Goal: Information Seeking & Learning: Understand process/instructions

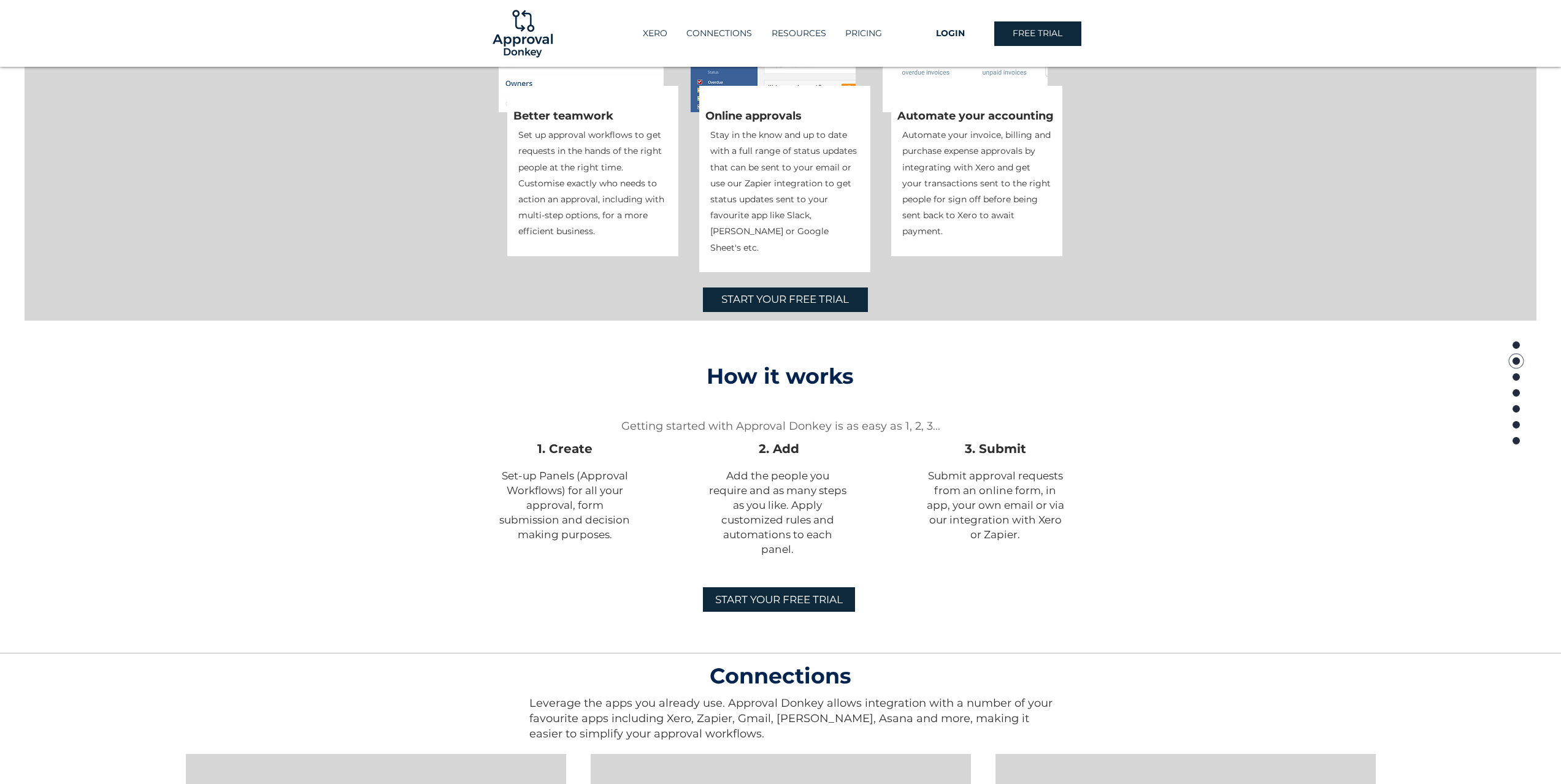
scroll to position [613, 0]
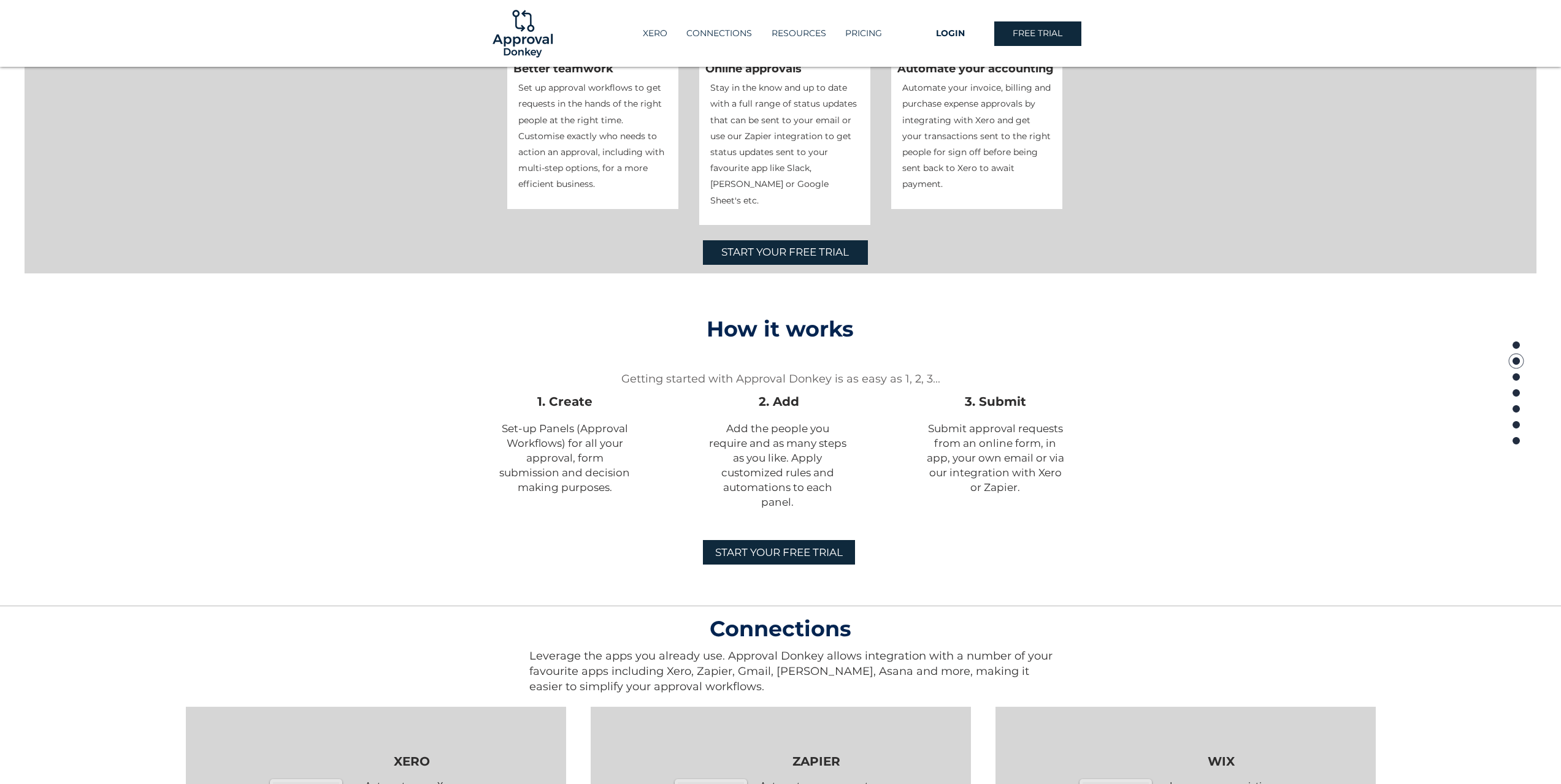
click at [306, 469] on div at bounding box center [780, 399] width 1561 height 252
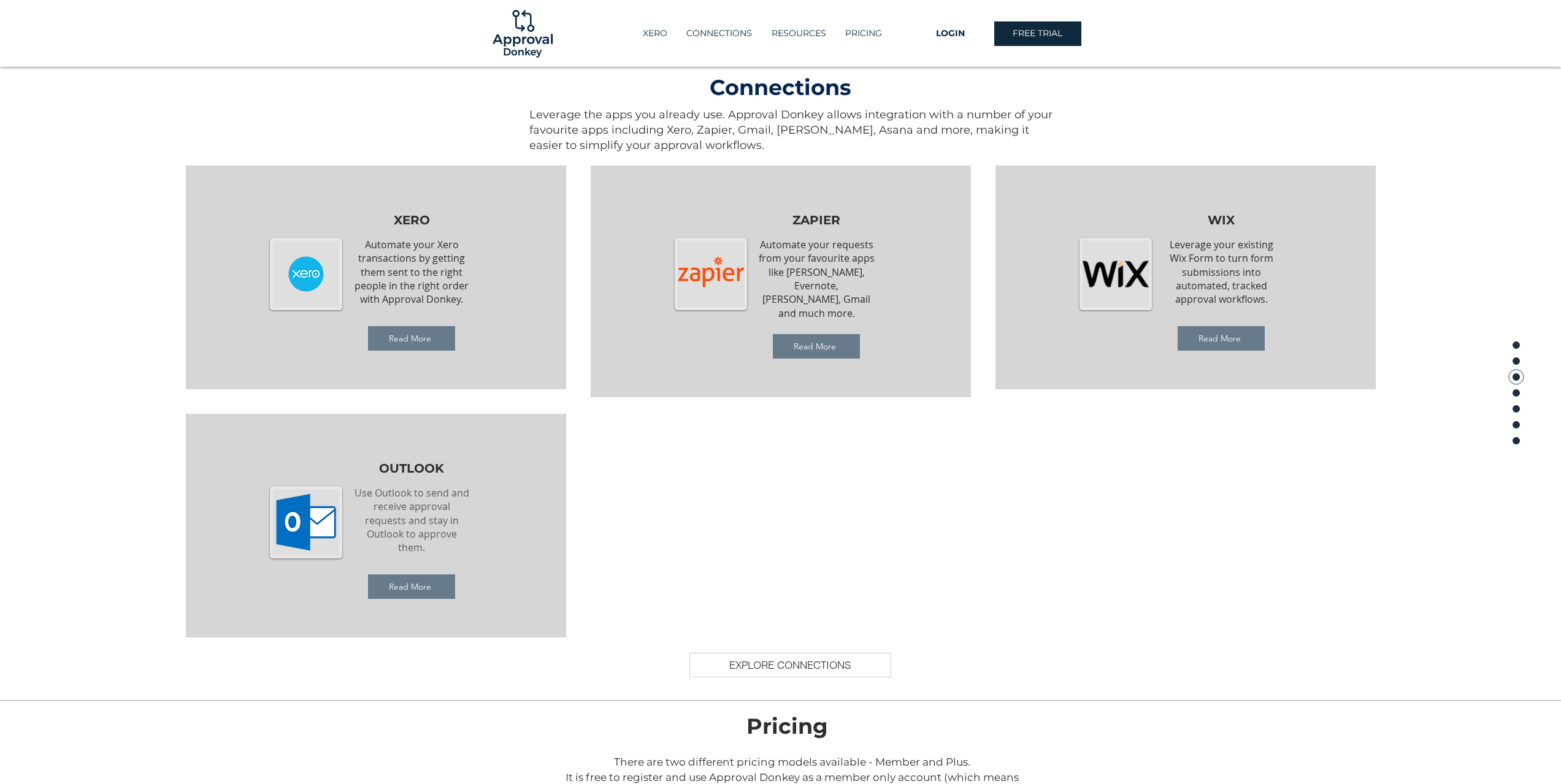
scroll to position [1164, 0]
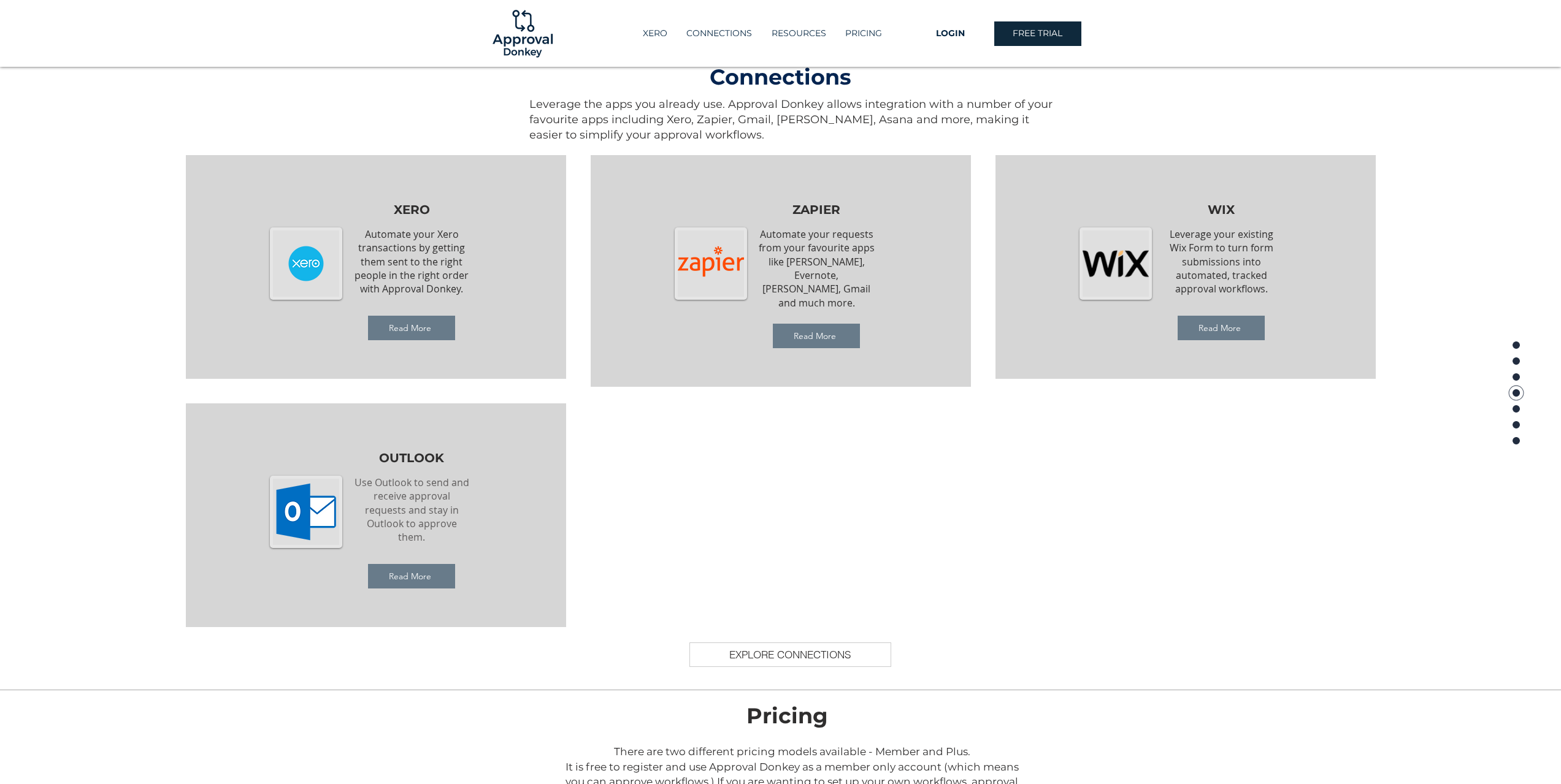
click at [121, 459] on fluid-columns-repeater "XERO Automate your Xero transactions by getting them sent to the right people i…" at bounding box center [780, 379] width 1585 height 472
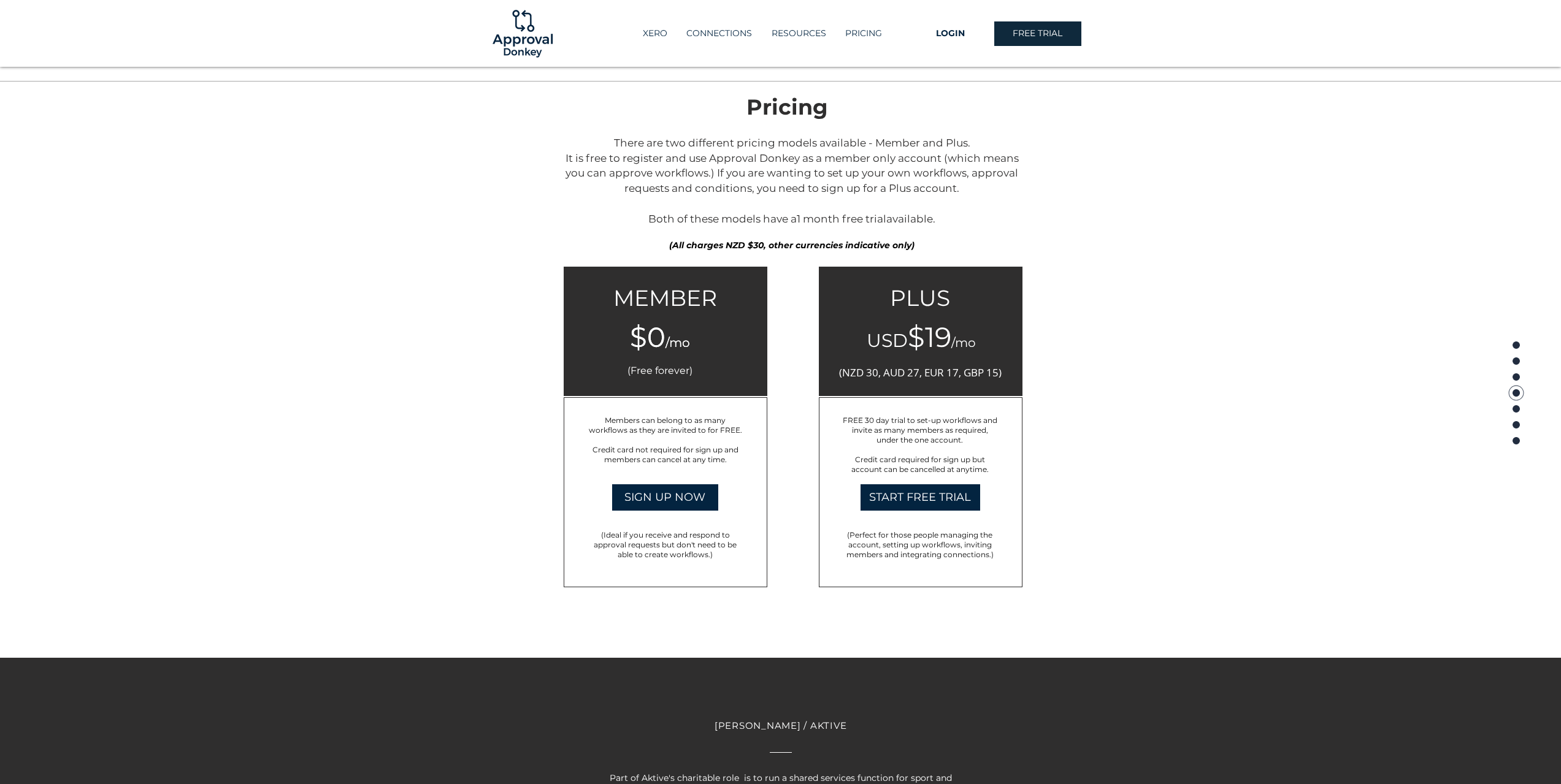
scroll to position [1778, 0]
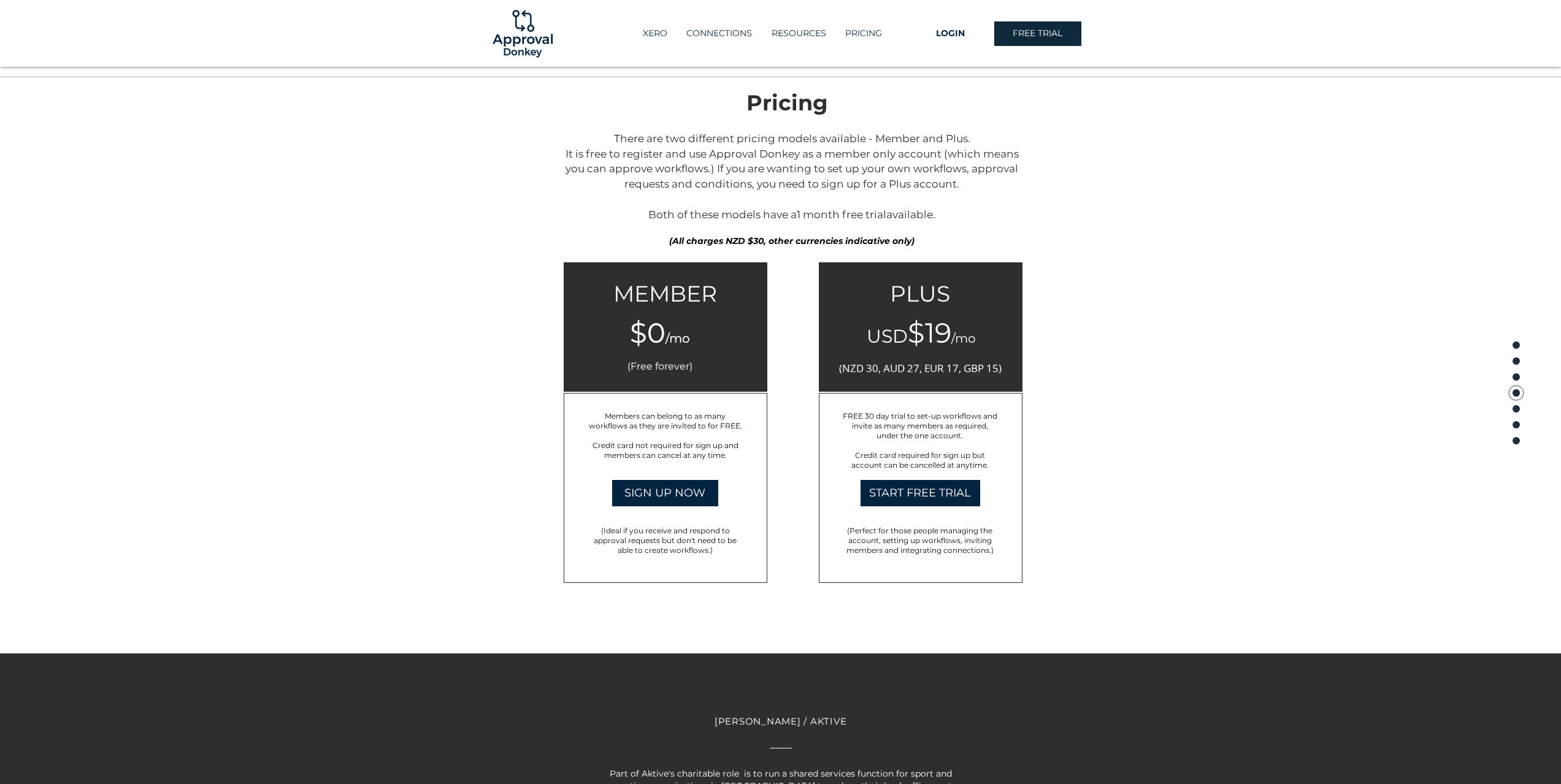
click at [466, 437] on div at bounding box center [780, 367] width 1561 height 573
click at [518, 378] on div at bounding box center [780, 367] width 1561 height 573
click at [925, 359] on div at bounding box center [920, 327] width 204 height 130
click at [917, 300] on span "PLUS" at bounding box center [920, 293] width 60 height 27
click at [731, 214] on span "There are two different pricing models available - Member and Plus. It is free …" at bounding box center [792, 176] width 453 height 88
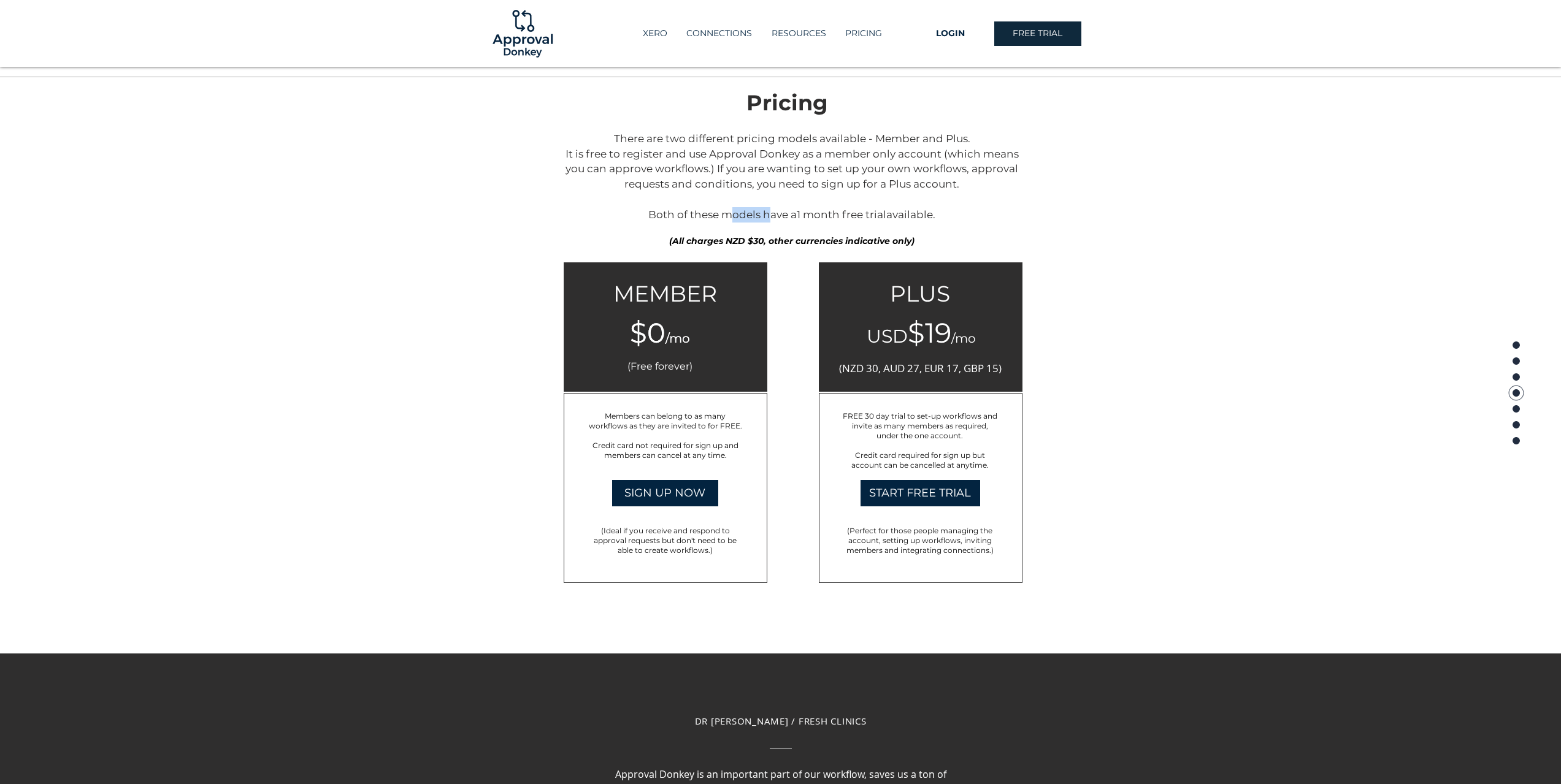
click at [731, 214] on span "There are two different pricing models available - Member and Plus. It is free …" at bounding box center [792, 176] width 453 height 88
click at [1196, 368] on div at bounding box center [780, 367] width 1561 height 573
click at [920, 418] on span "FREE 30 day trial to set-up workflows and invite as many members as required, u…" at bounding box center [920, 425] width 154 height 29
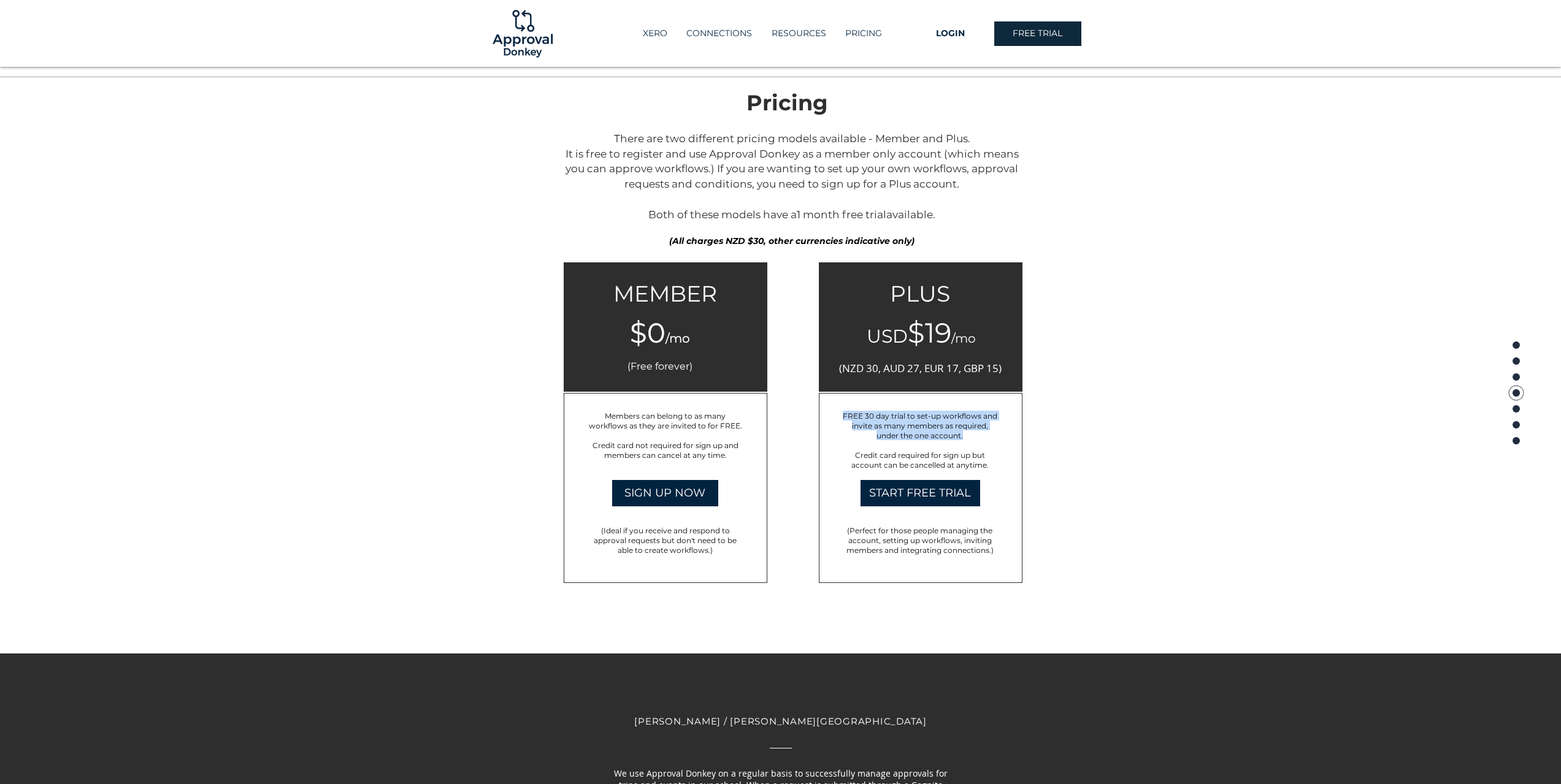
click at [920, 418] on span "FREE 30 day trial to set-up workflows and invite as many members as required, u…" at bounding box center [920, 425] width 154 height 29
click at [915, 459] on p "Credit card required for sign up but account can be cancelled at anytime." at bounding box center [920, 460] width 158 height 20
click at [886, 536] on span "(Perfect for those people managing the account, setting up workflows, inviting …" at bounding box center [920, 540] width 147 height 29
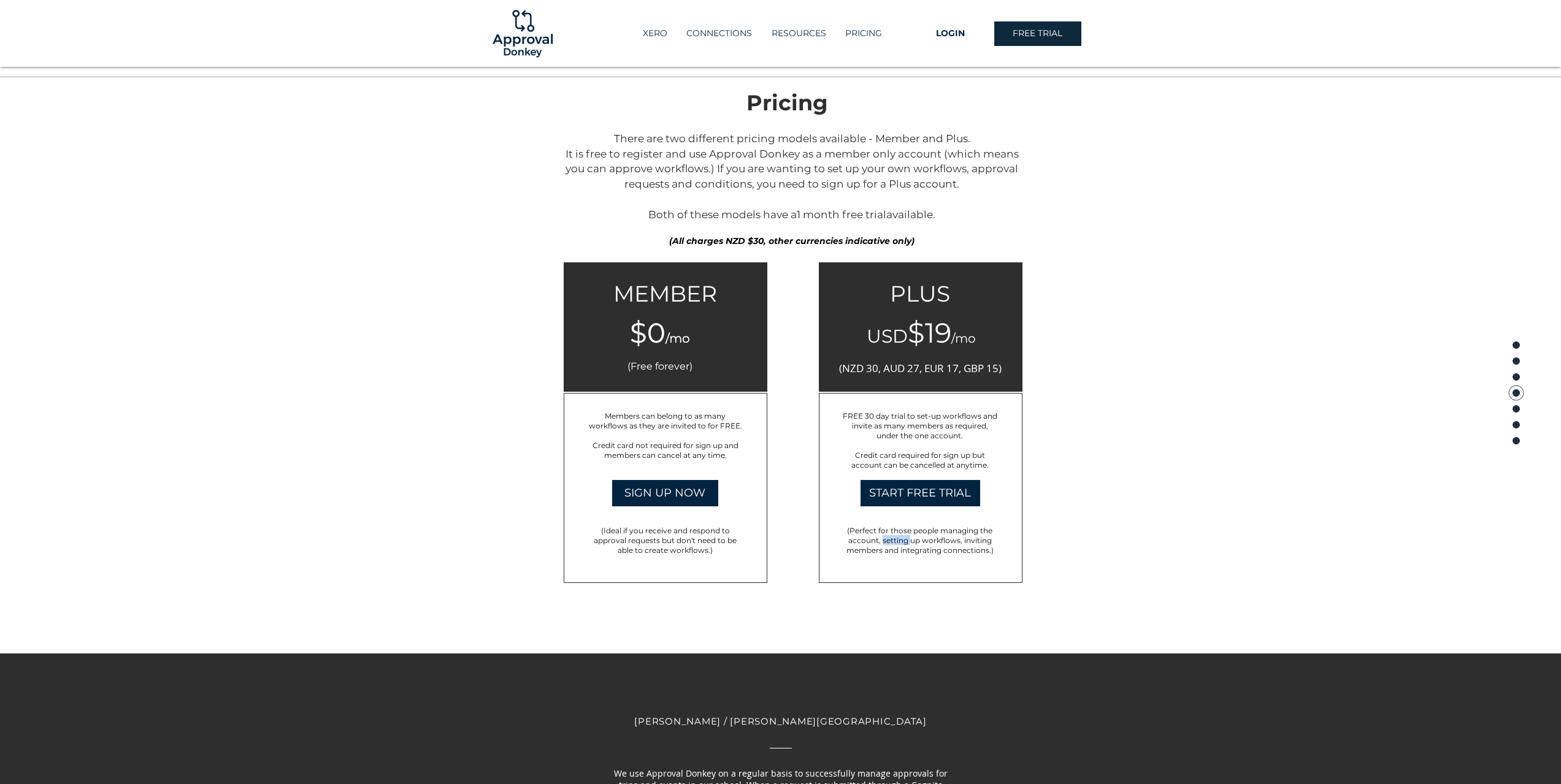
click at [886, 536] on span "(Perfect for those people managing the account, setting up workflows, inviting …" at bounding box center [920, 540] width 147 height 29
click at [906, 553] on span "(Perfect for those people managing the account, setting up workflows, inviting …" at bounding box center [920, 540] width 147 height 29
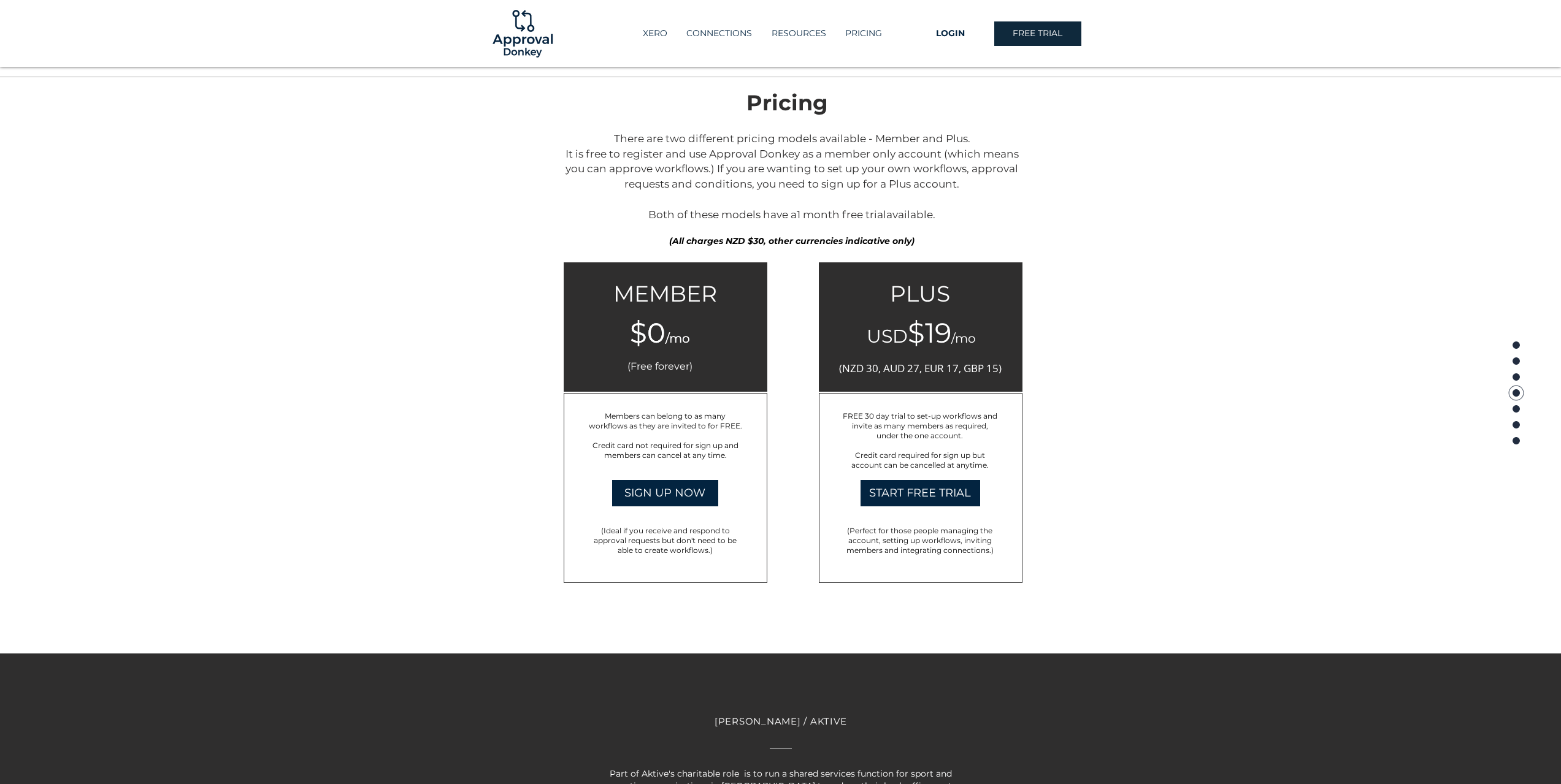
click at [1032, 518] on div at bounding box center [780, 367] width 1561 height 573
click at [884, 35] on p "PRICING" at bounding box center [863, 33] width 49 height 21
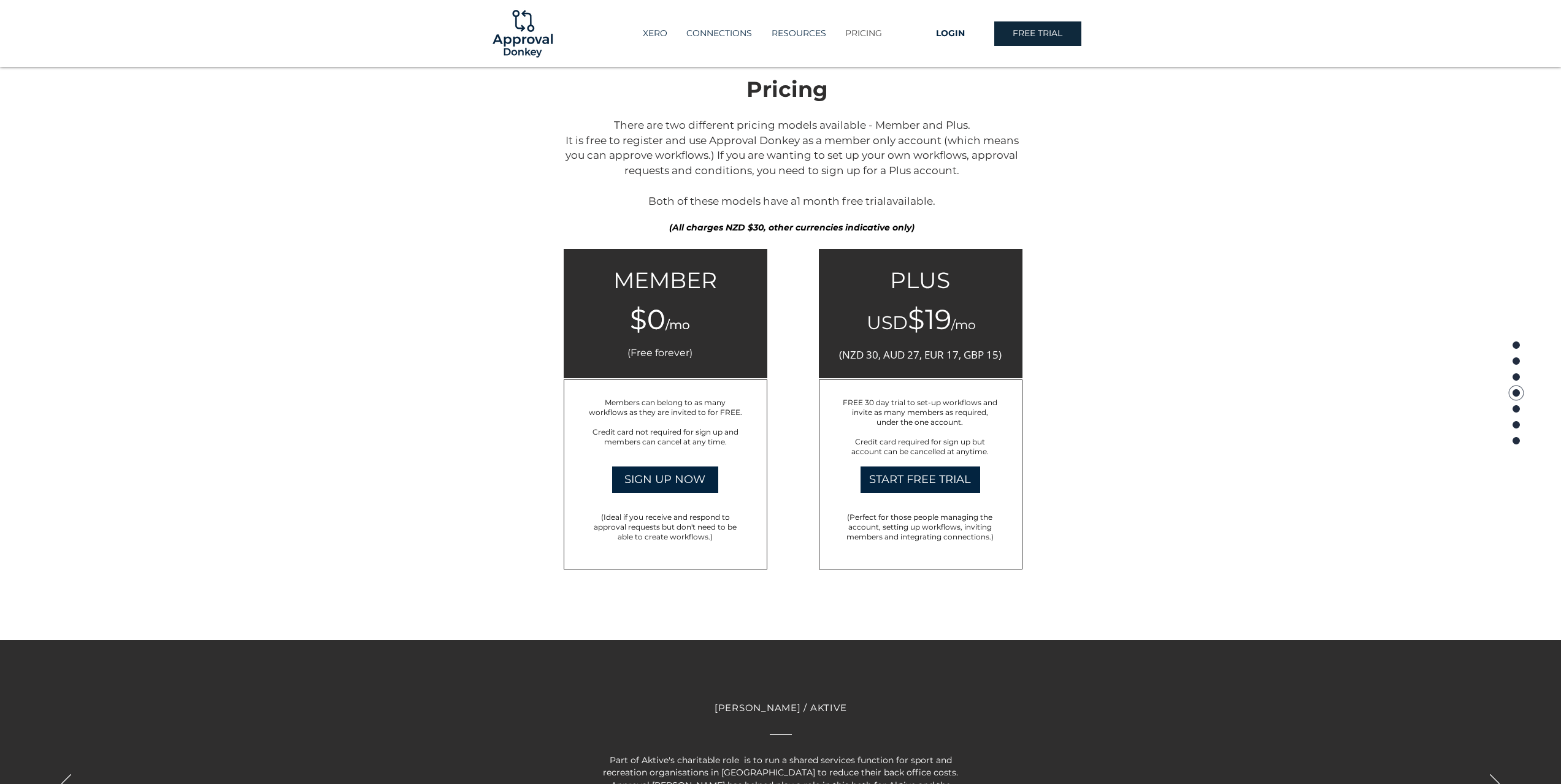
scroll to position [1792, 0]
click at [807, 35] on p "RESOURCES" at bounding box center [798, 33] width 67 height 21
click at [720, 31] on p "CONNECTIONS" at bounding box center [719, 33] width 78 height 21
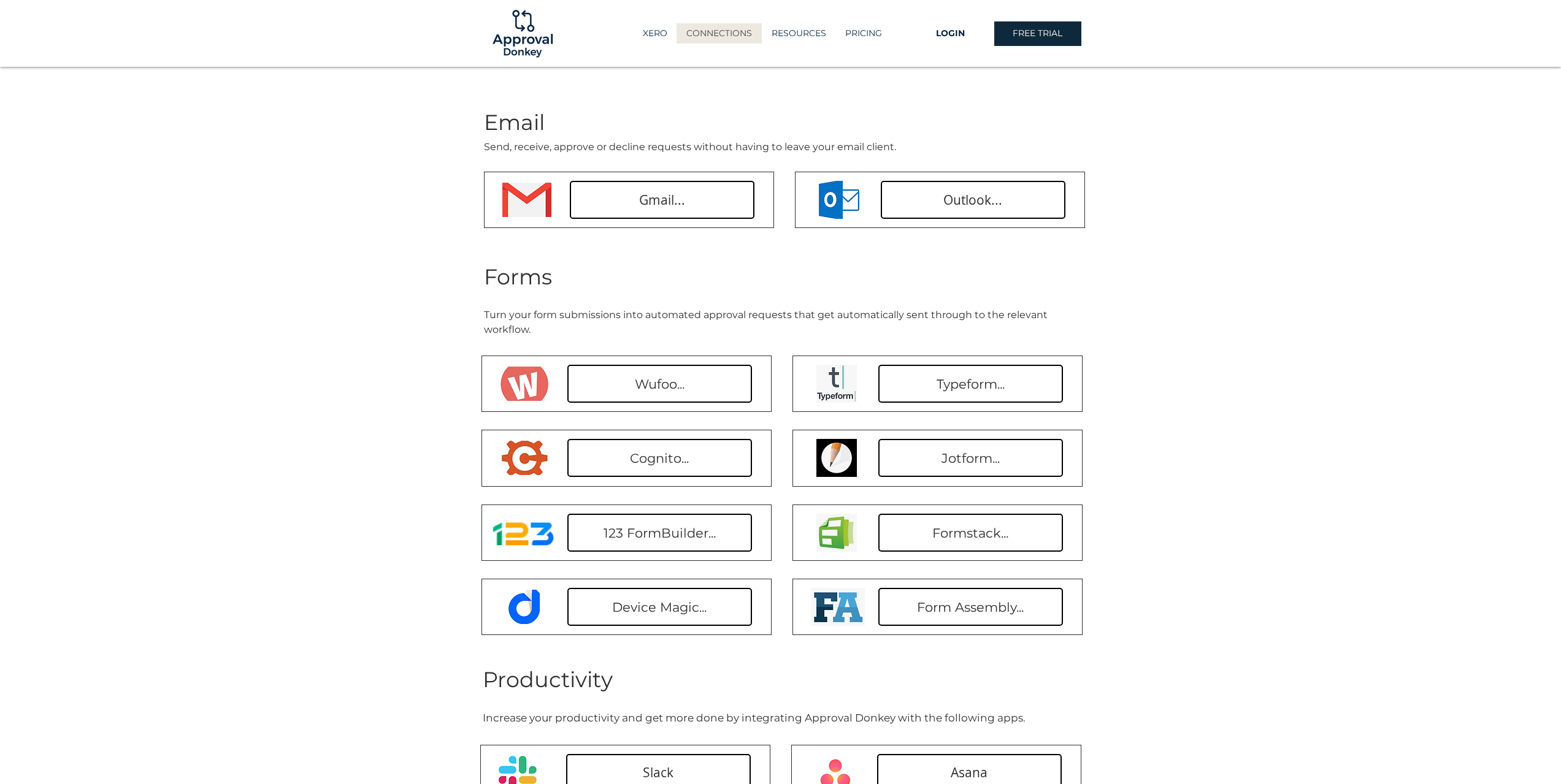
scroll to position [368, 0]
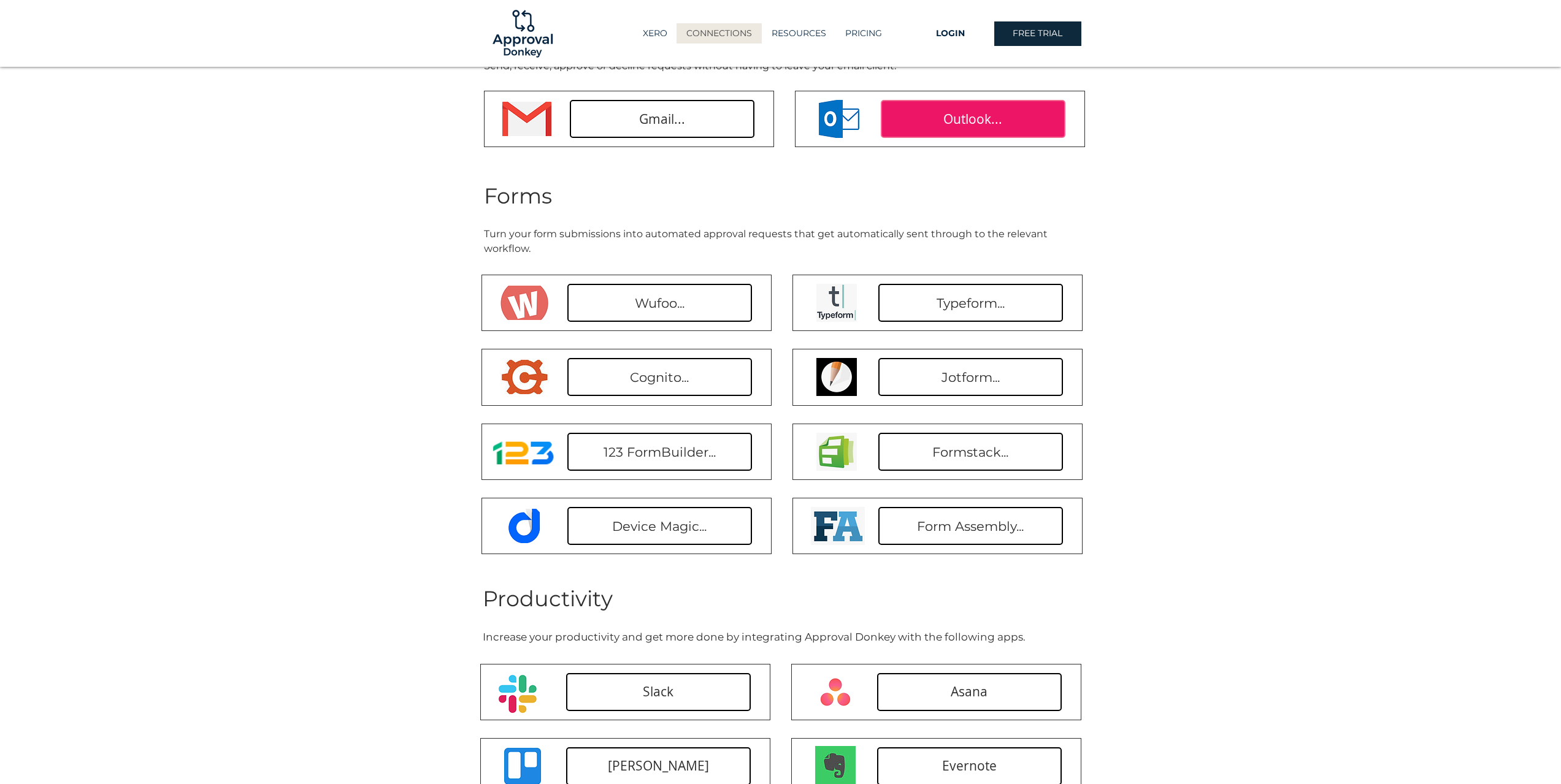
click at [955, 120] on span "Outlook..." at bounding box center [972, 120] width 59 height 18
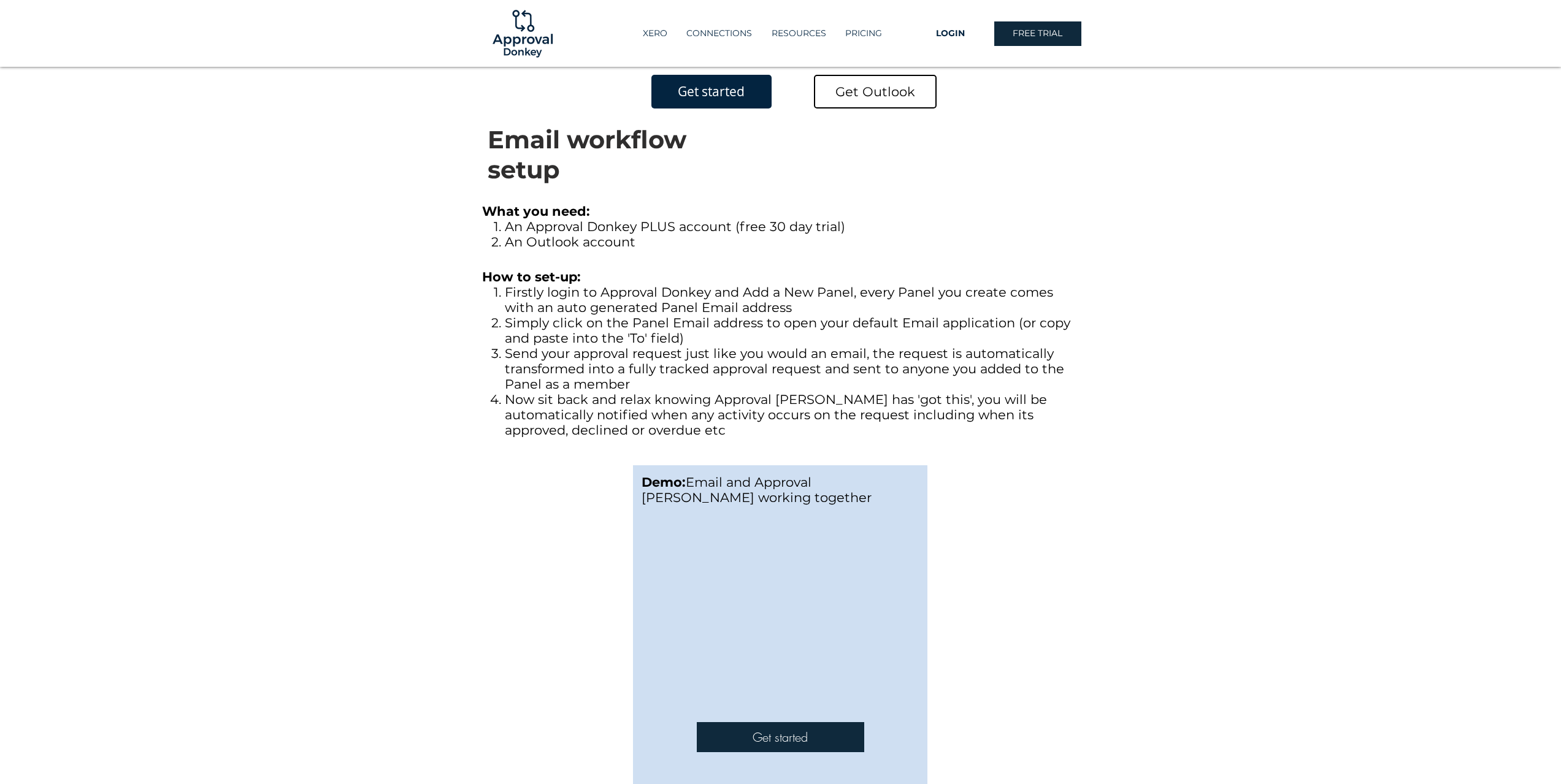
scroll to position [735, 0]
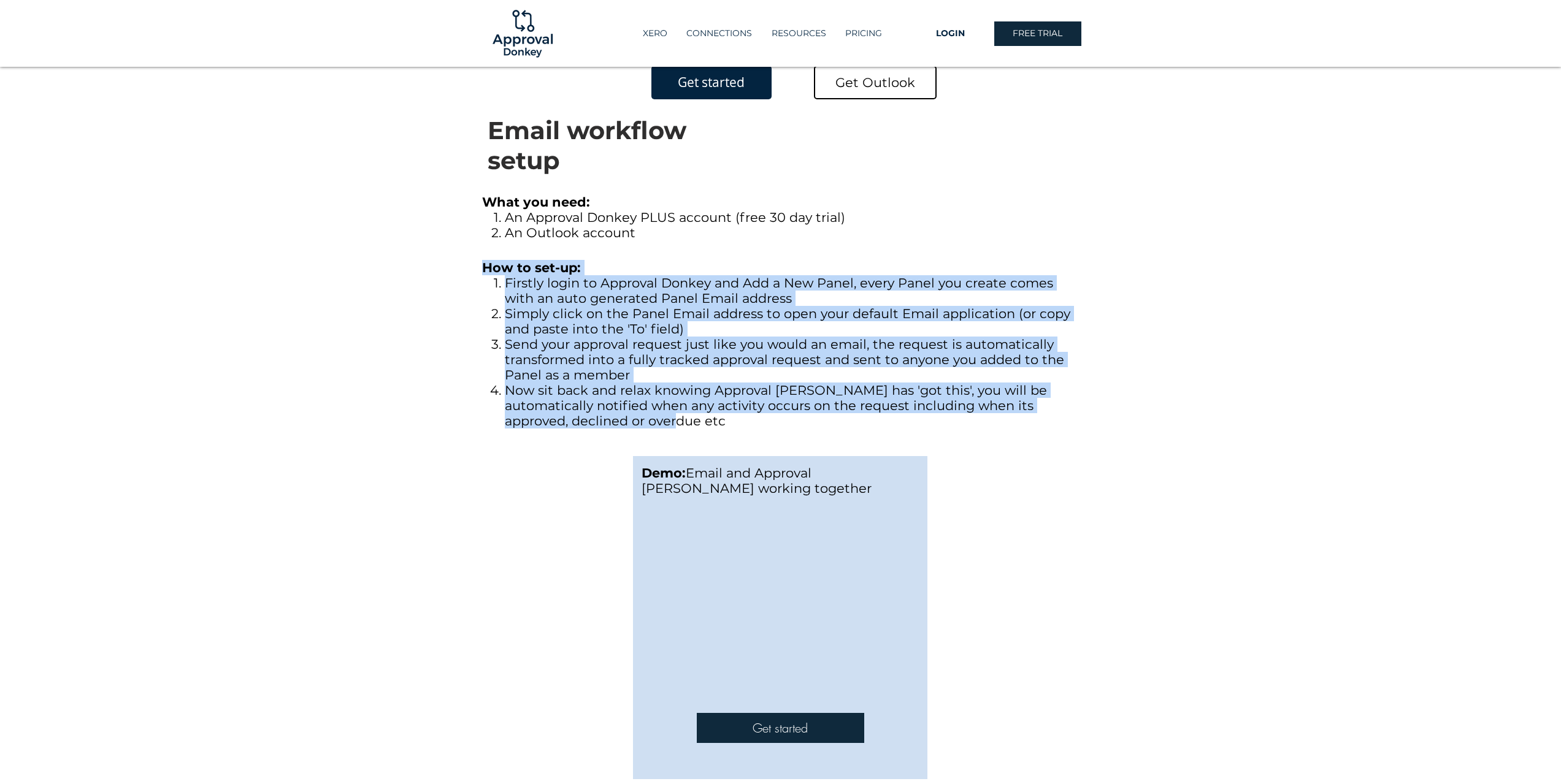
drag, startPoint x: 475, startPoint y: 265, endPoint x: 666, endPoint y: 426, distance: 249.8
click at [666, 426] on section "How to set-up: Firstly login to Approval Donkey and Add a New Panel, every Pane…" at bounding box center [780, 346] width 1561 height 192
click at [665, 422] on h6 "Now sit back and relax knowing Approval Donkey has 'got this', you will be auto…" at bounding box center [792, 406] width 577 height 46
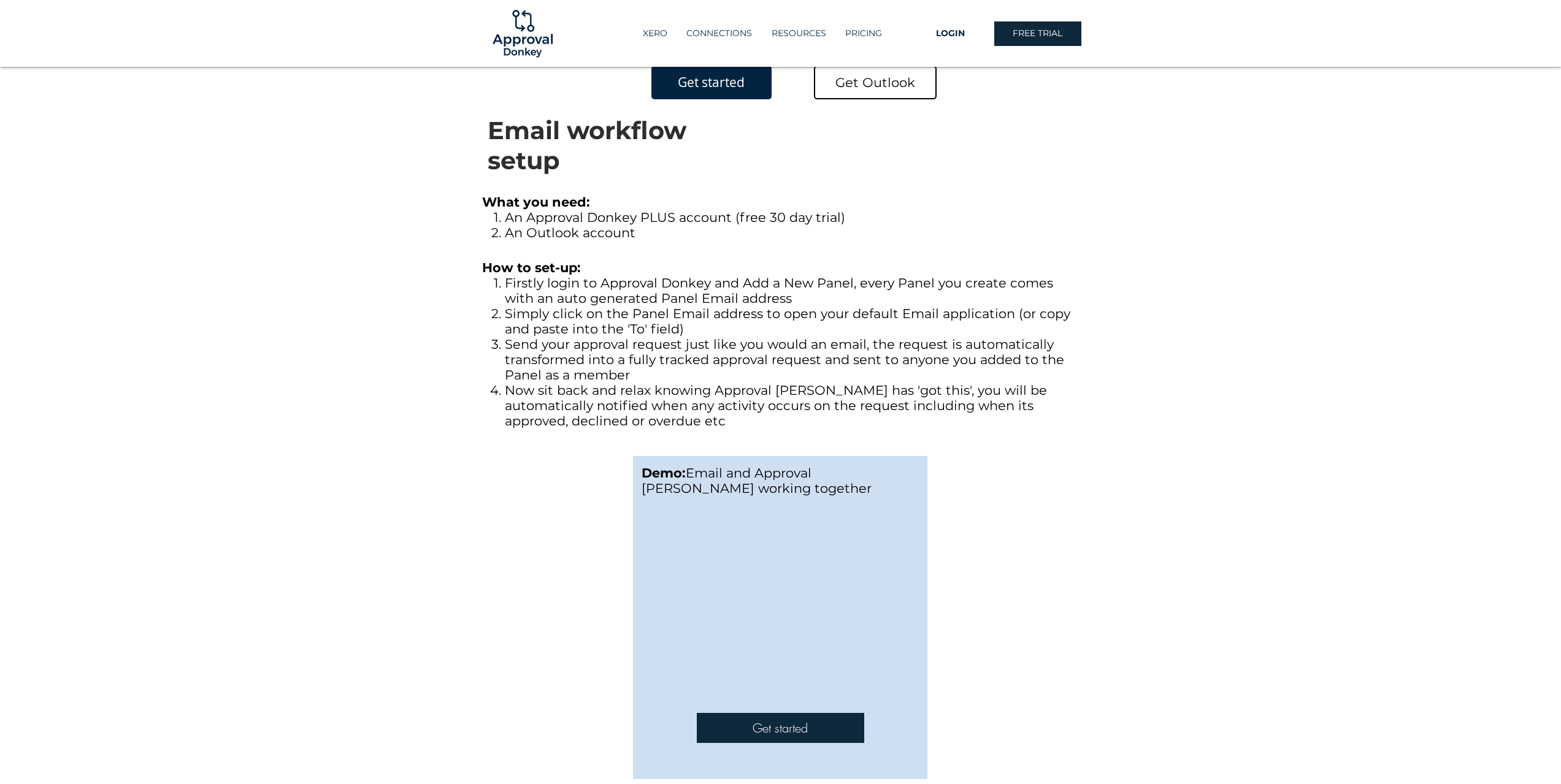
click at [472, 394] on div at bounding box center [780, 346] width 1561 height 192
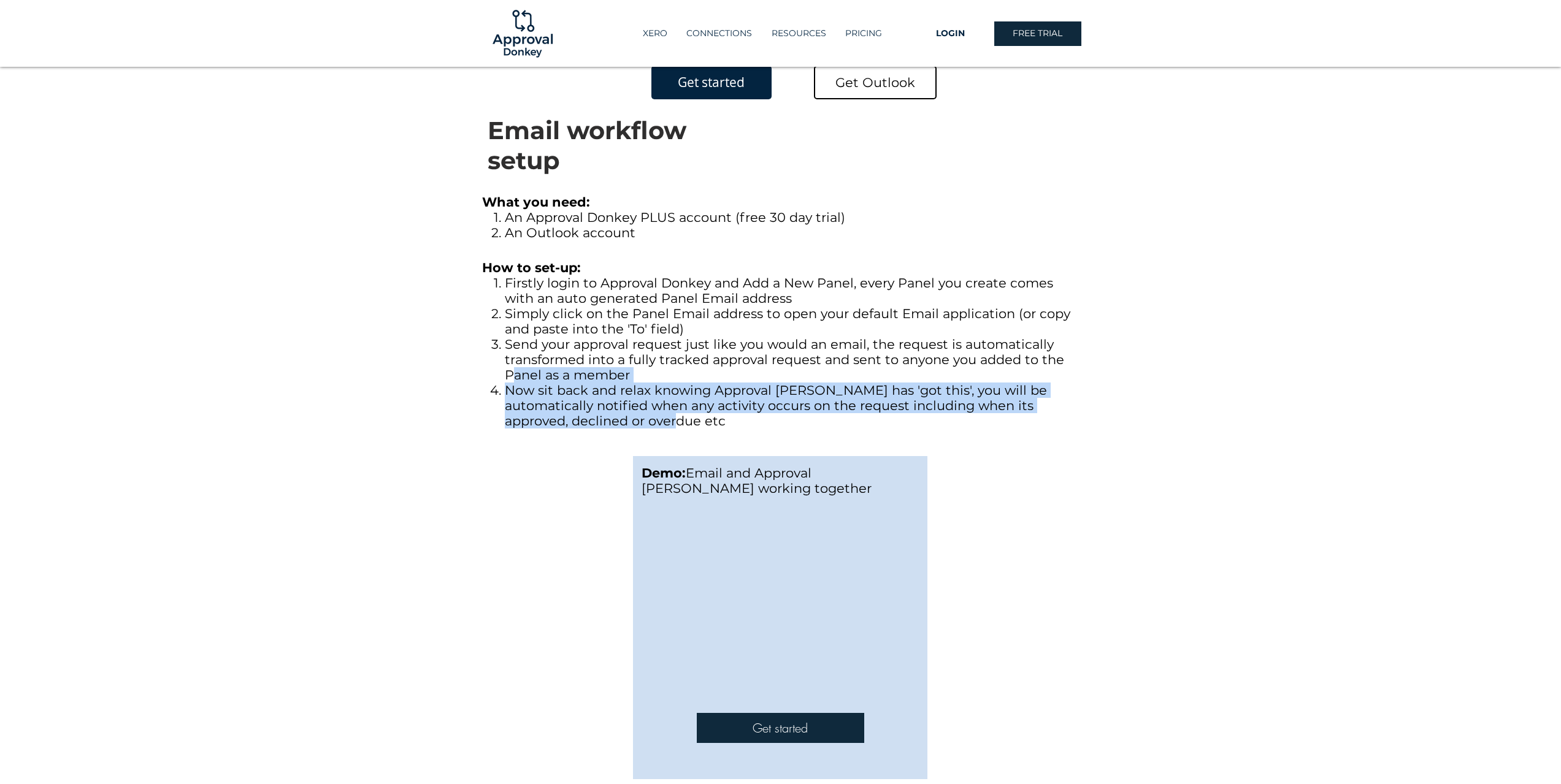
drag, startPoint x: 515, startPoint y: 380, endPoint x: 597, endPoint y: 413, distance: 88.4
click at [597, 413] on ol "Firstly login to Approval Donkey and Add a New Panel, every Panel you create co…" at bounding box center [785, 352] width 594 height 153
click at [597, 413] on h6 "Now sit back and relax knowing Approval Donkey has 'got this', you will be auto…" at bounding box center [792, 406] width 577 height 46
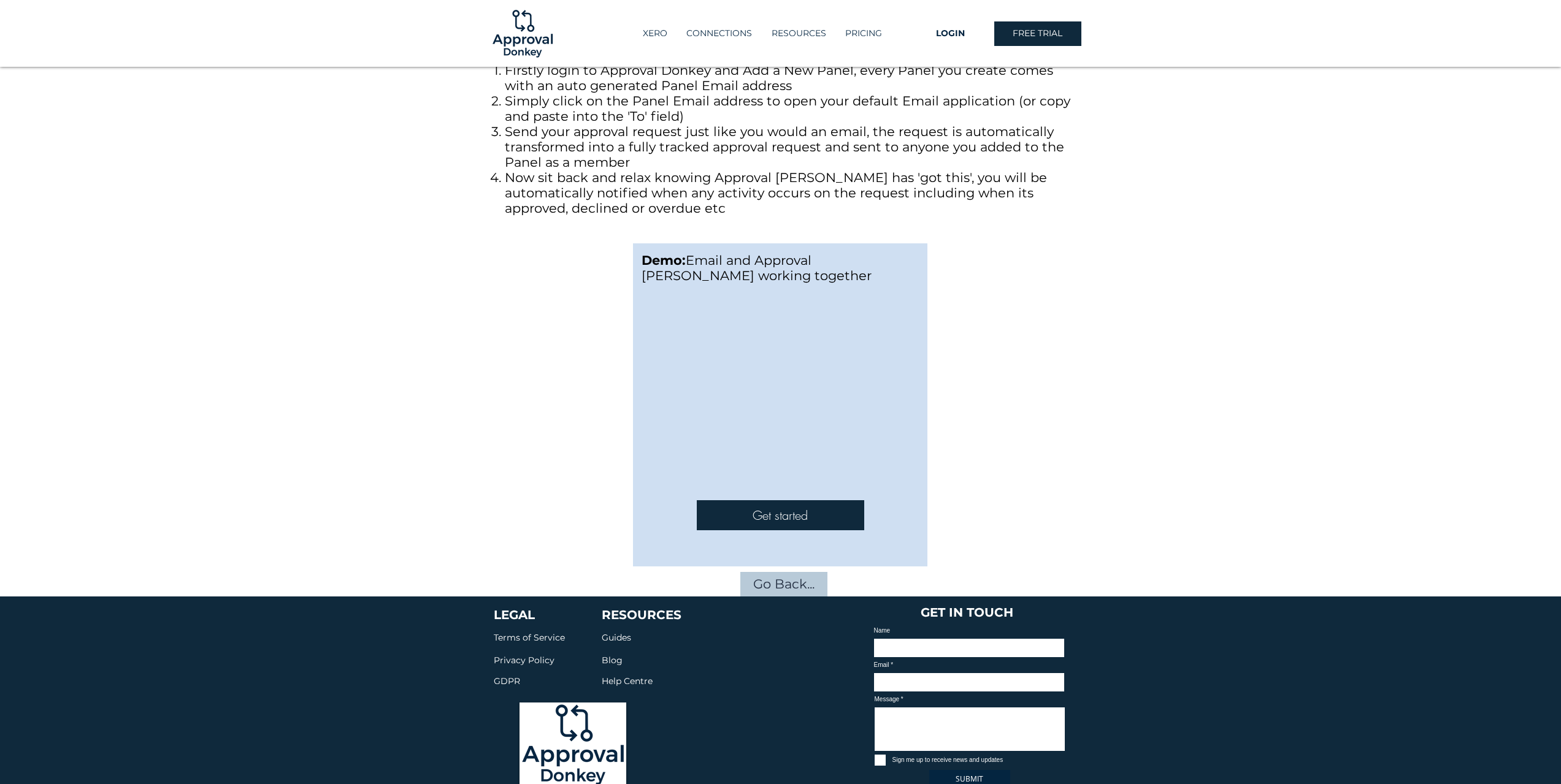
scroll to position [1017, 0]
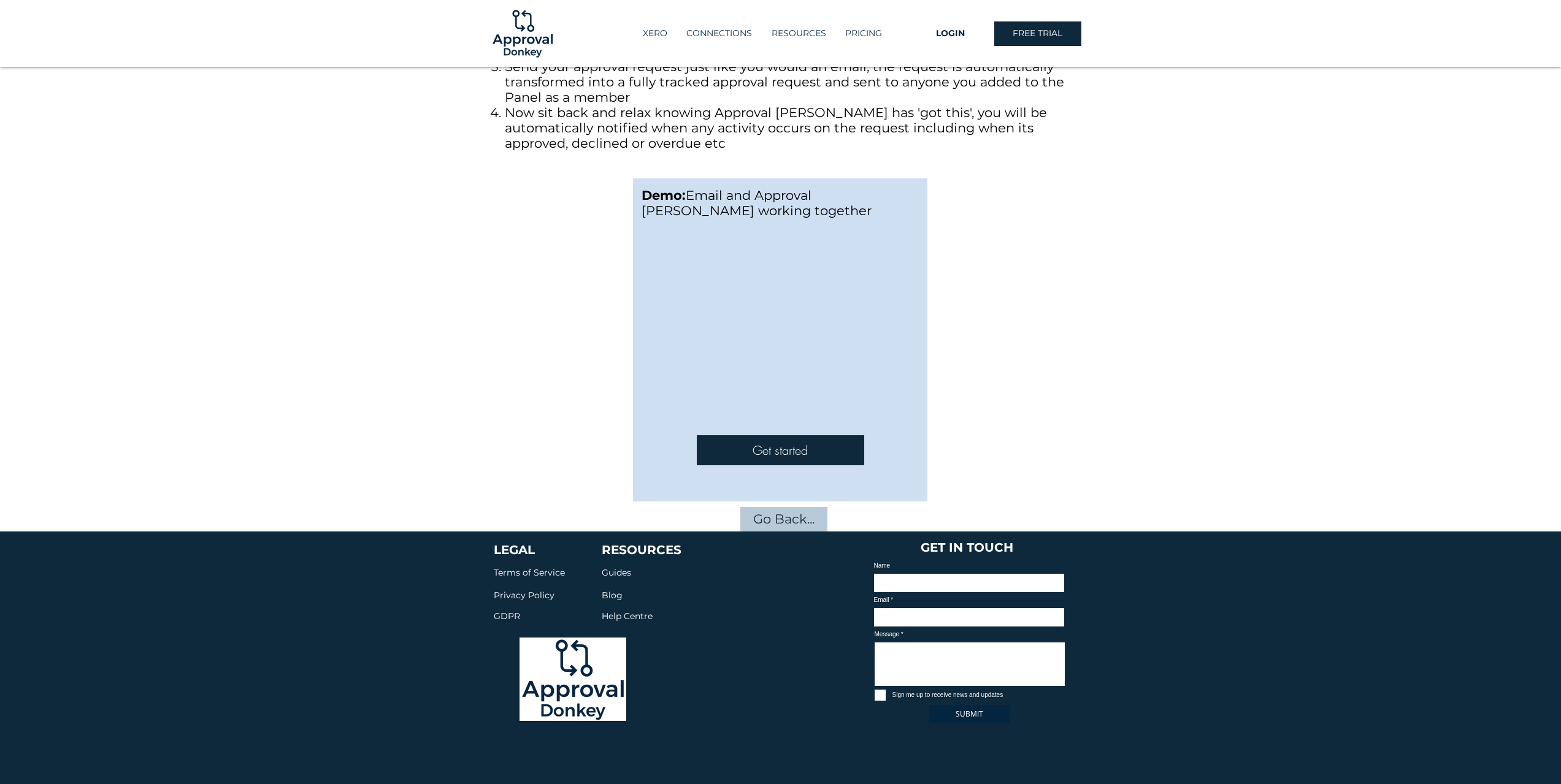
click at [609, 567] on span "Guides" at bounding box center [617, 572] width 30 height 11
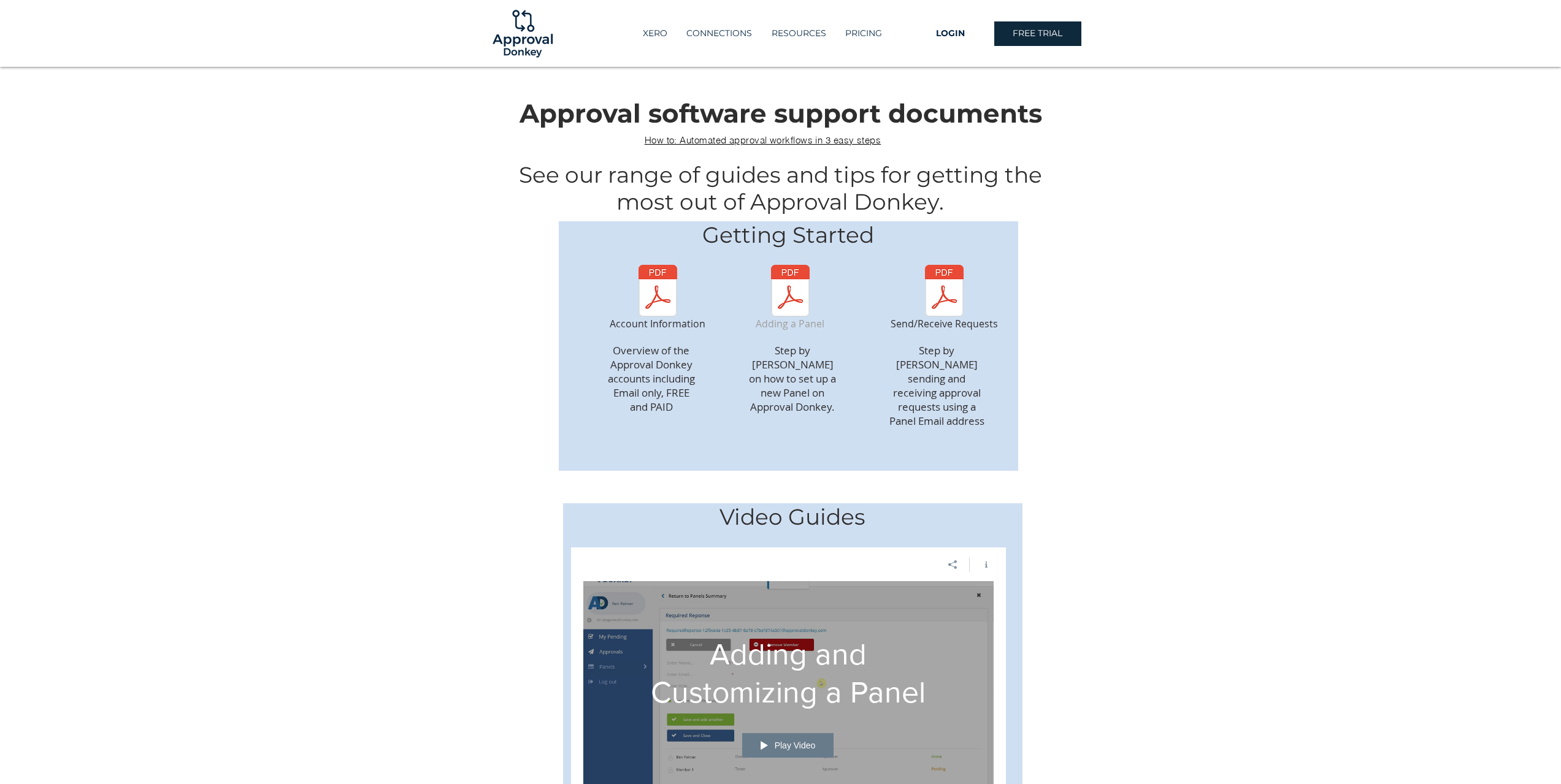
click at [786, 282] on img "Adding a Panel" at bounding box center [790, 290] width 67 height 52
click at [946, 289] on img "Send/Receive Requests" at bounding box center [944, 290] width 99 height 52
